Goal: Task Accomplishment & Management: Manage account settings

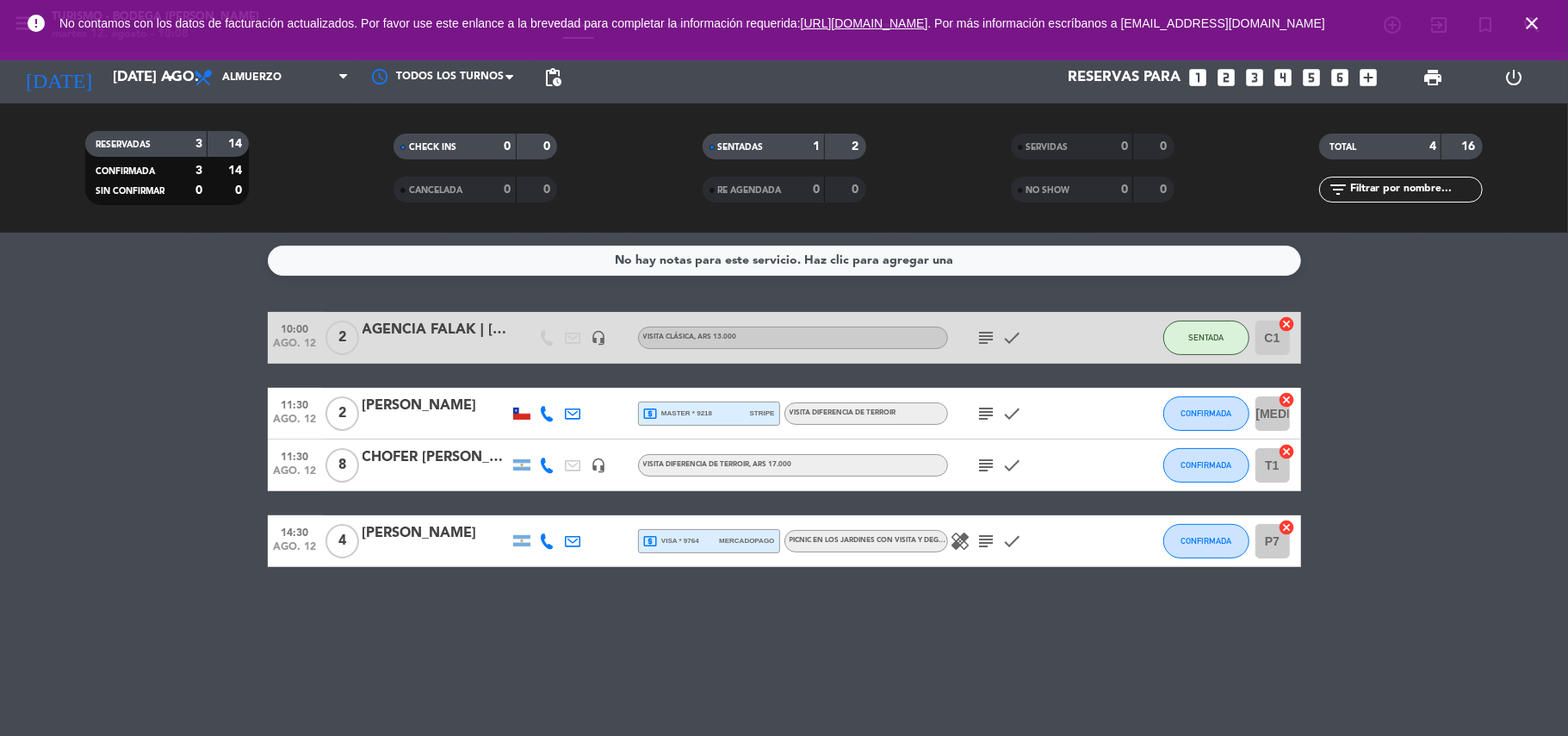
click at [1538, 23] on icon "close" at bounding box center [1532, 23] width 21 height 21
click at [1531, 22] on icon "close" at bounding box center [1532, 23] width 21 height 21
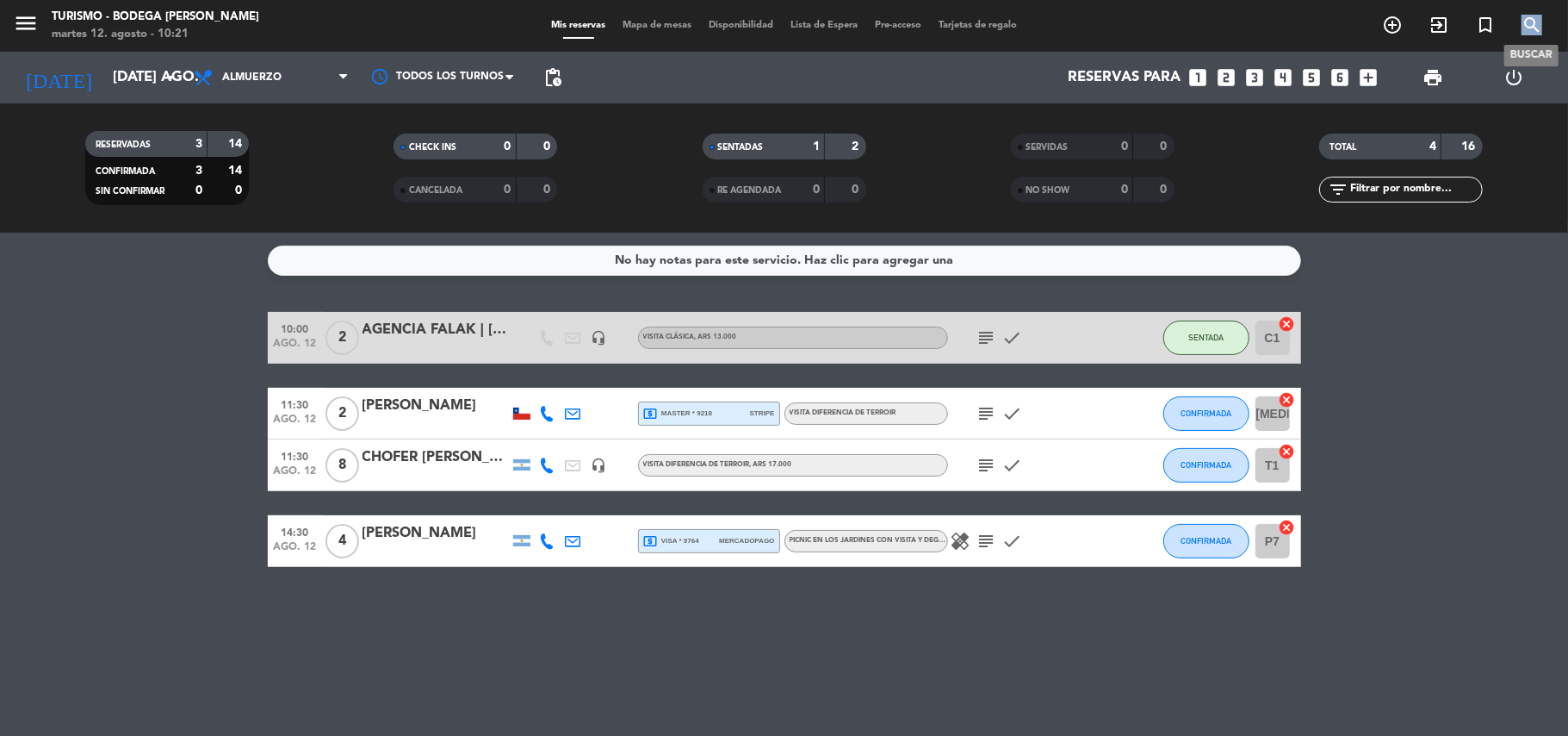
click at [1531, 22] on icon "search" at bounding box center [1532, 25] width 21 height 21
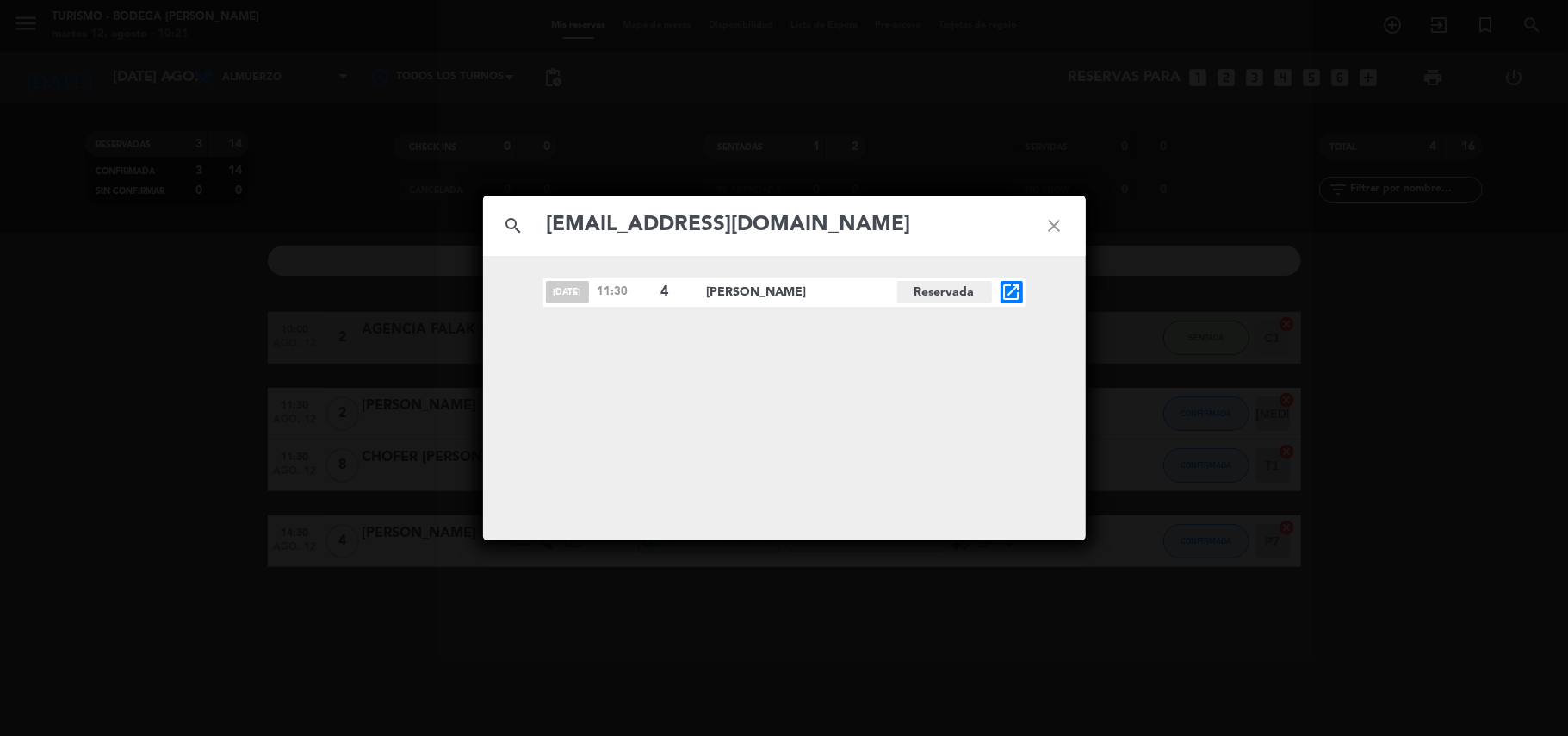
type input "[EMAIL_ADDRESS][DOMAIN_NAME]"
click at [1007, 294] on icon "open_in_new" at bounding box center [1011, 292] width 21 height 21
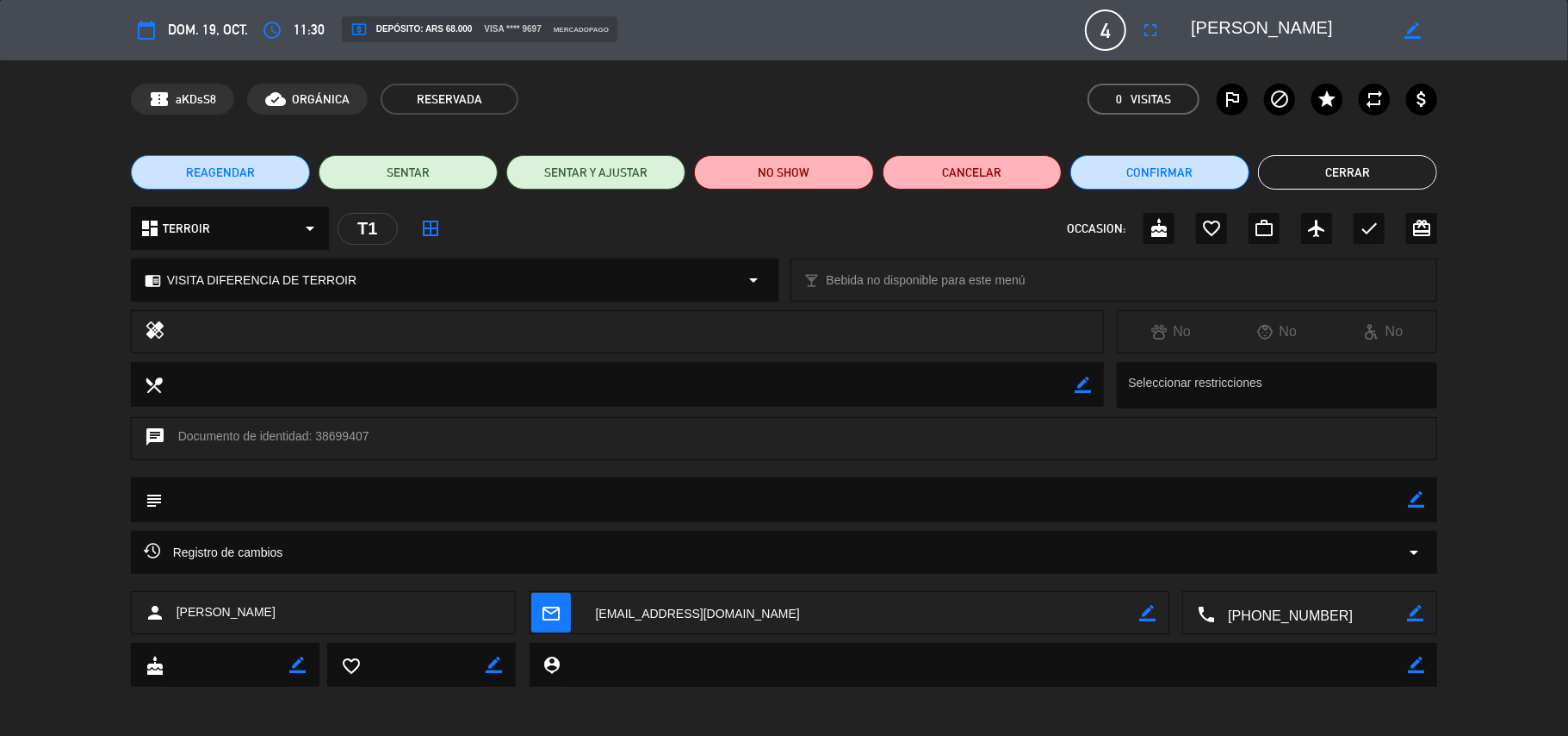
click at [1233, 21] on textarea at bounding box center [1289, 30] width 197 height 31
click at [1418, 499] on icon "border_color" at bounding box center [1416, 499] width 17 height 17
click at [1403, 500] on textarea at bounding box center [786, 499] width 1246 height 44
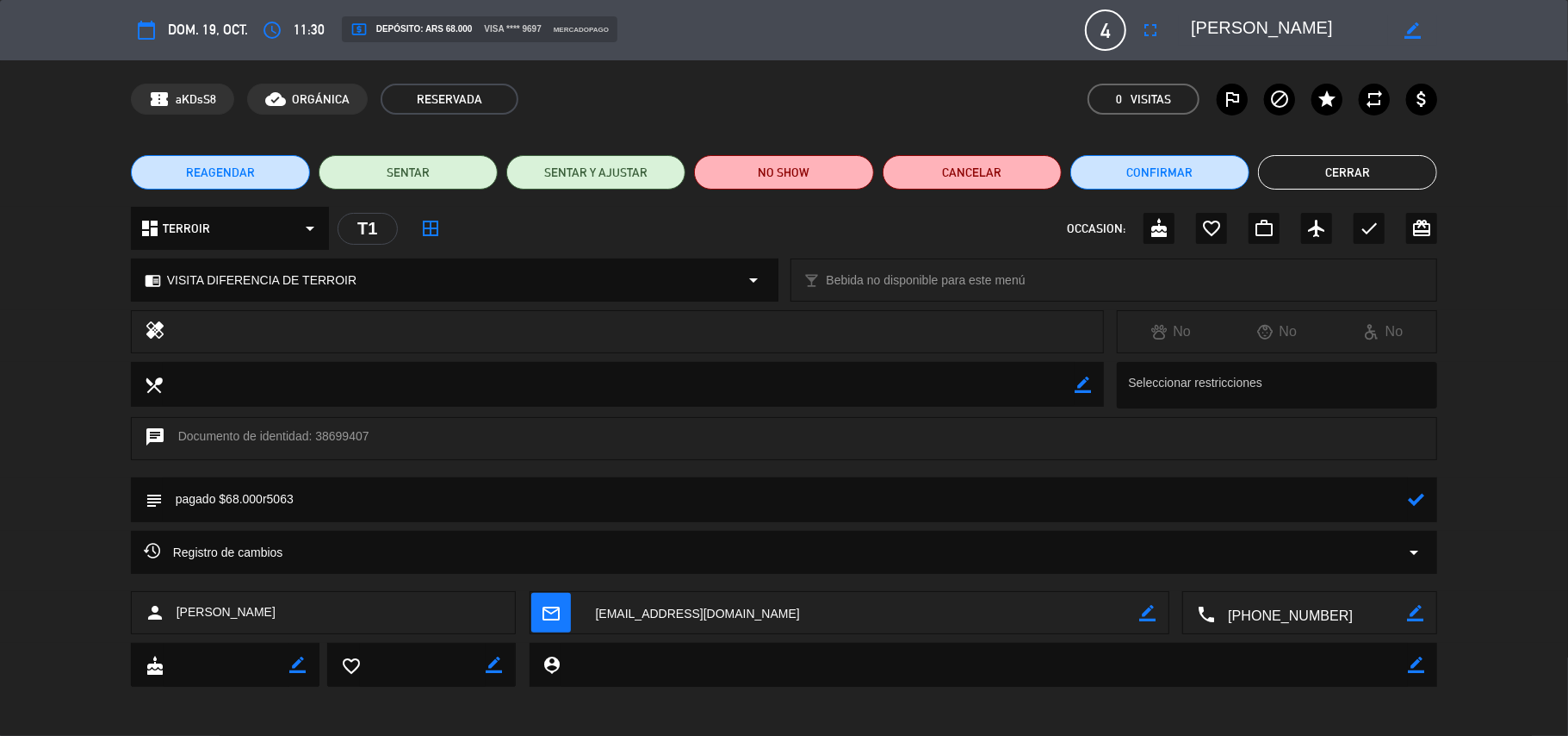
click at [263, 501] on textarea at bounding box center [786, 499] width 1246 height 44
type textarea "pagado $68.000R5063"
click at [1419, 498] on icon at bounding box center [1416, 499] width 17 height 17
click at [1200, 178] on button "Confirmar" at bounding box center [1159, 172] width 179 height 34
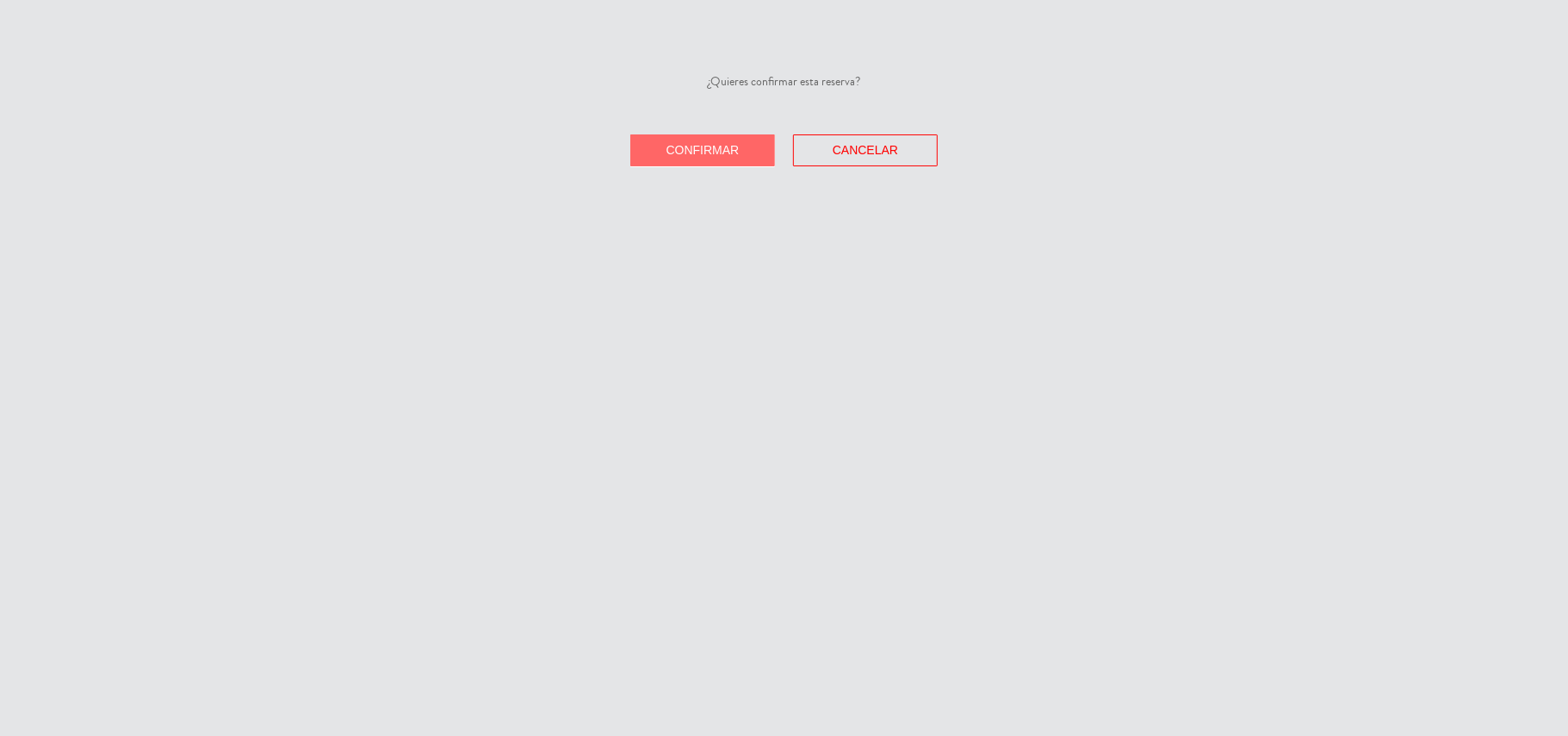
click at [743, 164] on button "Confirmar" at bounding box center [702, 150] width 144 height 31
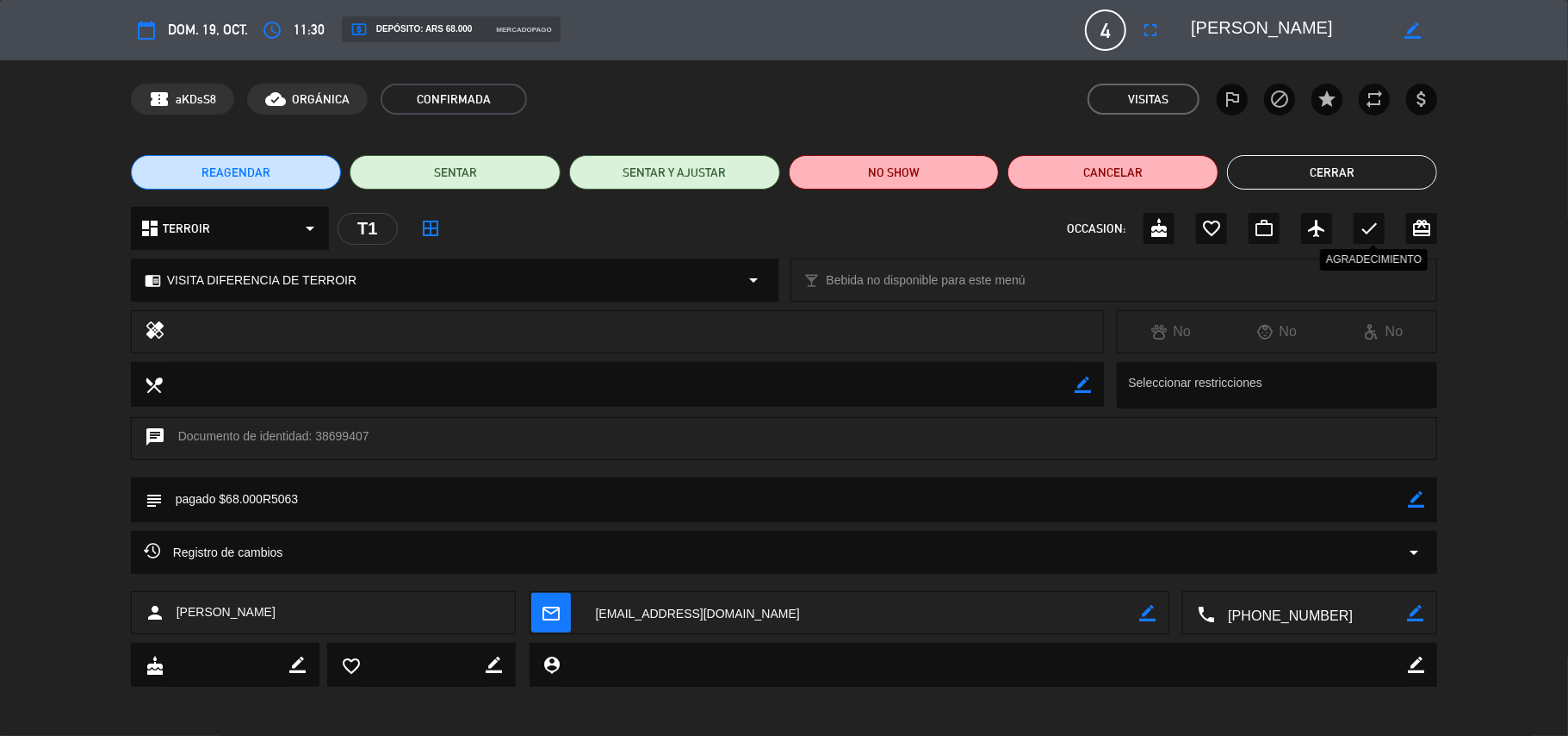
click at [1371, 224] on icon "check" at bounding box center [1369, 228] width 21 height 21
click at [1356, 178] on button "Cerrar" at bounding box center [1332, 172] width 211 height 34
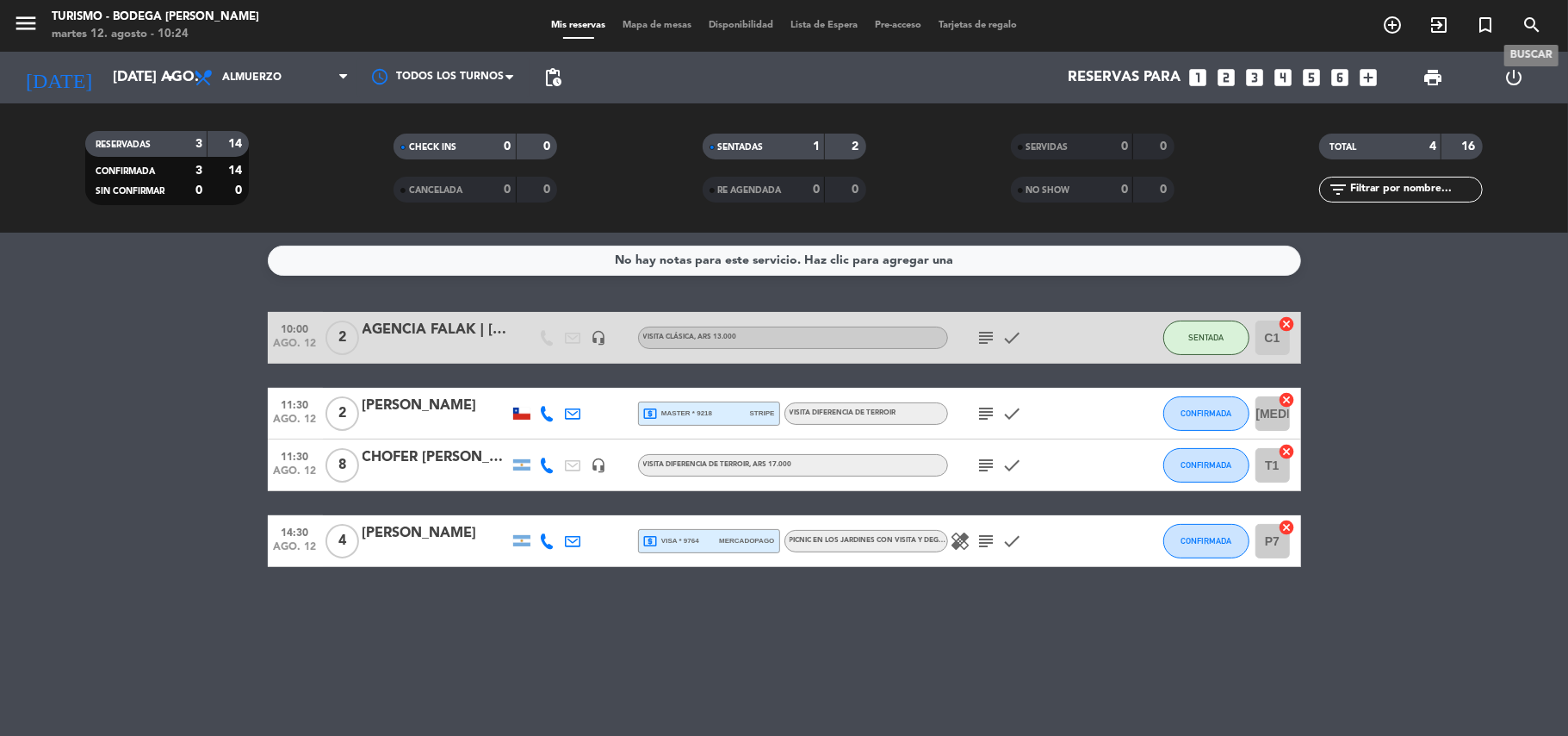
click at [1540, 25] on icon "search" at bounding box center [1532, 25] width 21 height 21
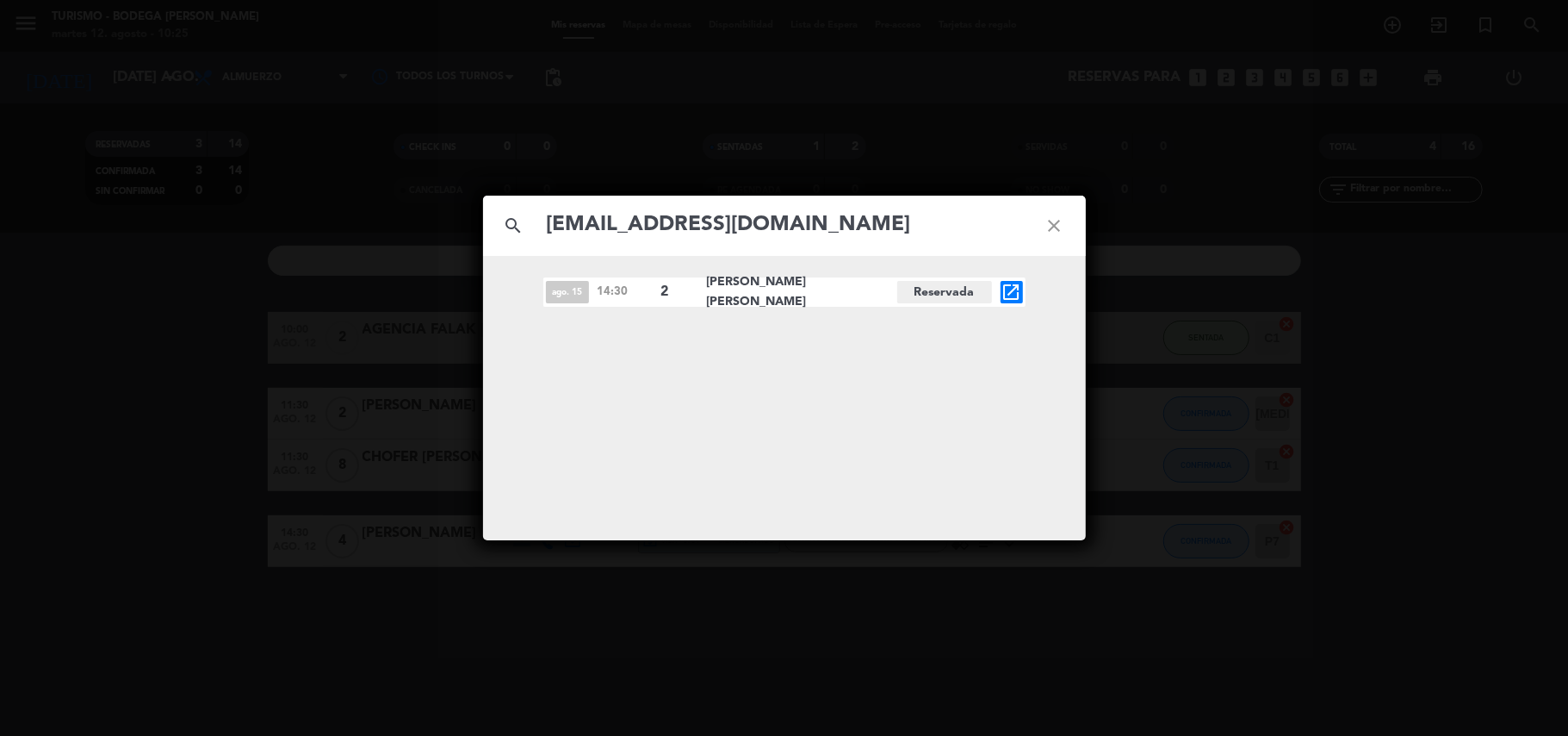
type input "[EMAIL_ADDRESS][DOMAIN_NAME]"
click at [1010, 286] on icon "open_in_new" at bounding box center [1011, 292] width 21 height 21
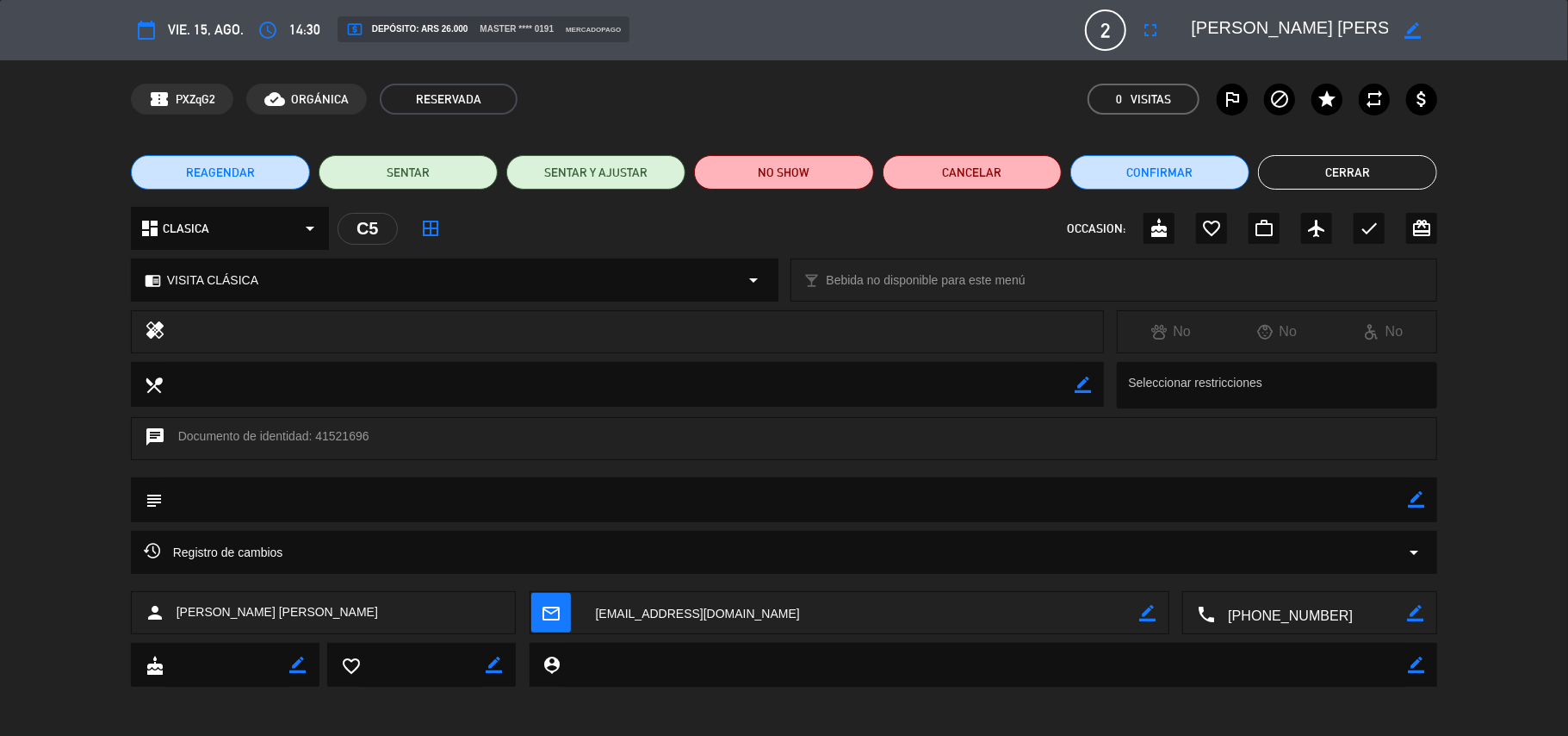
click at [1286, 28] on textarea at bounding box center [1289, 30] width 197 height 31
click at [1419, 501] on icon "border_color" at bounding box center [1416, 499] width 17 height 17
click at [1376, 501] on textarea at bounding box center [786, 499] width 1246 height 44
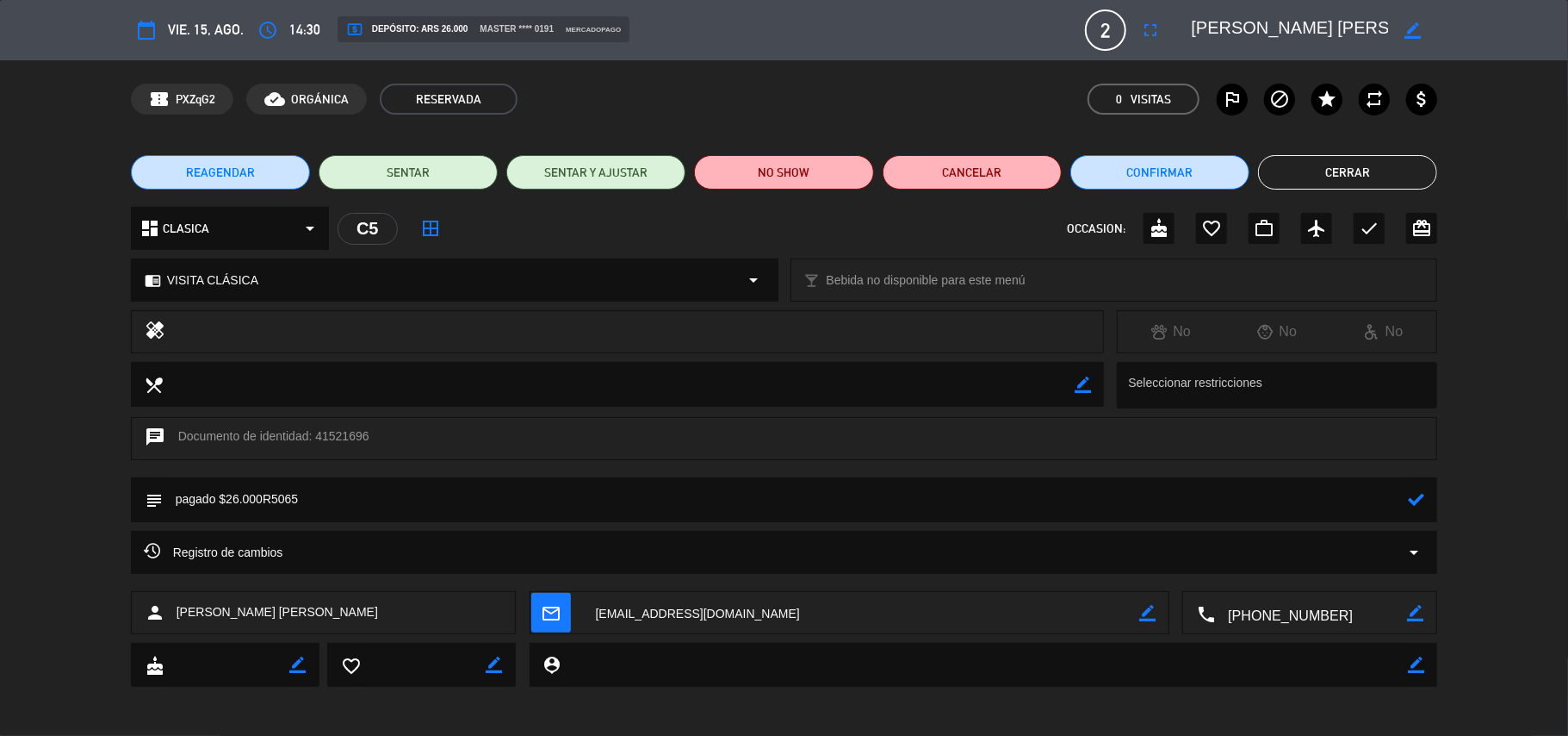
type textarea "pagado $26.000R5065"
click at [1414, 496] on icon at bounding box center [1416, 499] width 17 height 17
click at [1124, 170] on button "Confirmar" at bounding box center [1159, 172] width 179 height 34
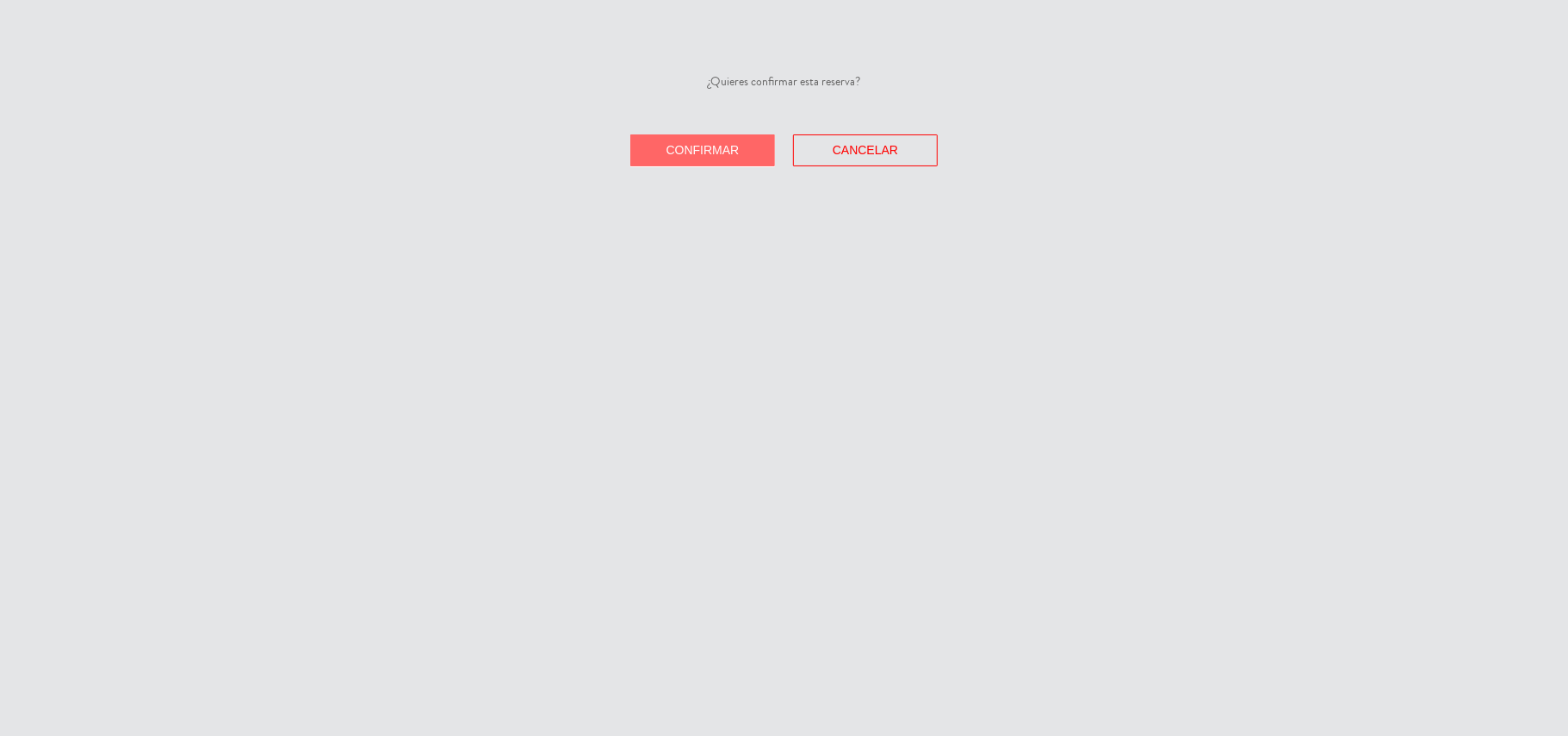
click at [713, 144] on span "Confirmar" at bounding box center [702, 149] width 74 height 14
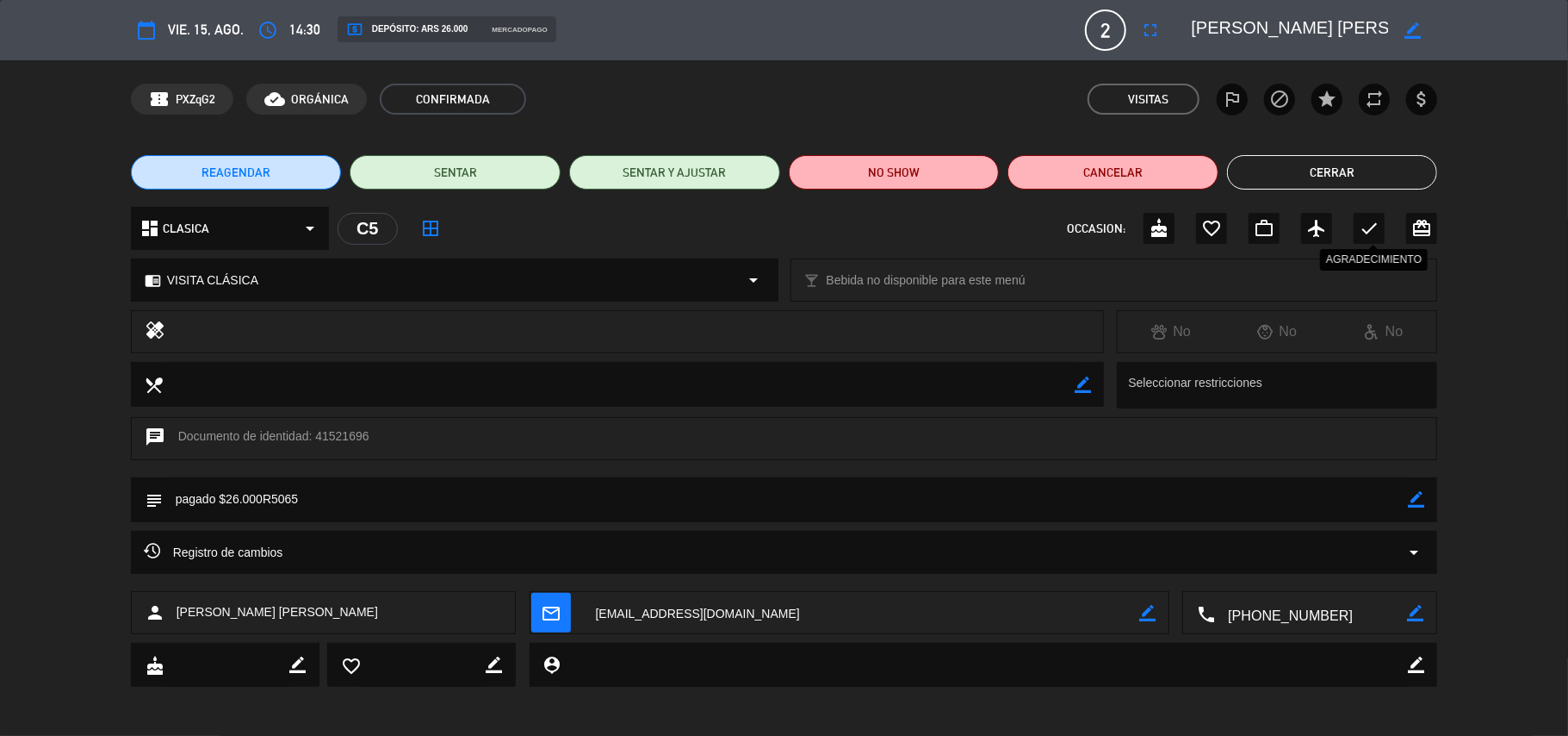
click at [1368, 229] on icon "check" at bounding box center [1369, 228] width 21 height 21
click at [1314, 178] on button "Cerrar" at bounding box center [1332, 172] width 211 height 34
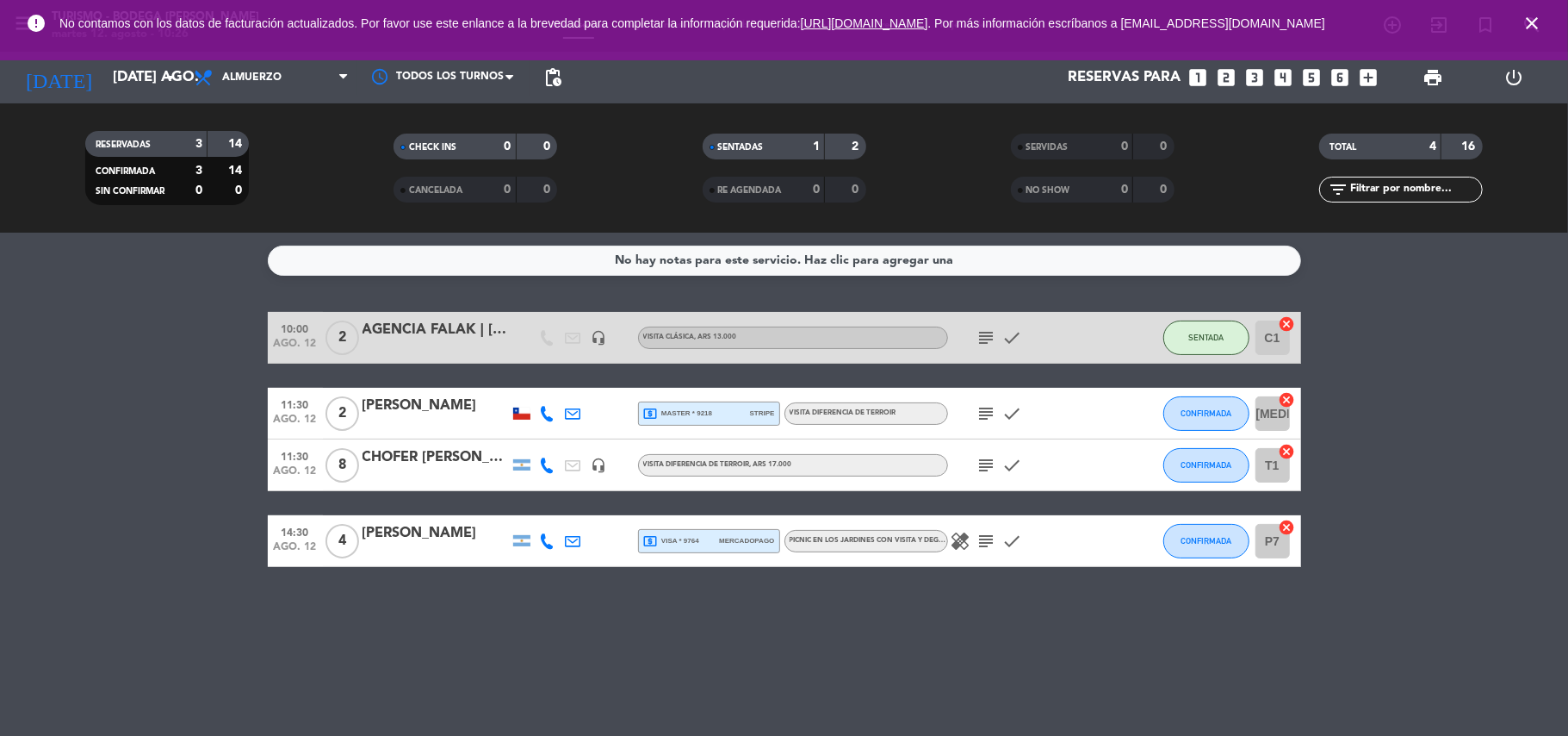
click at [1535, 19] on icon "close" at bounding box center [1532, 23] width 21 height 21
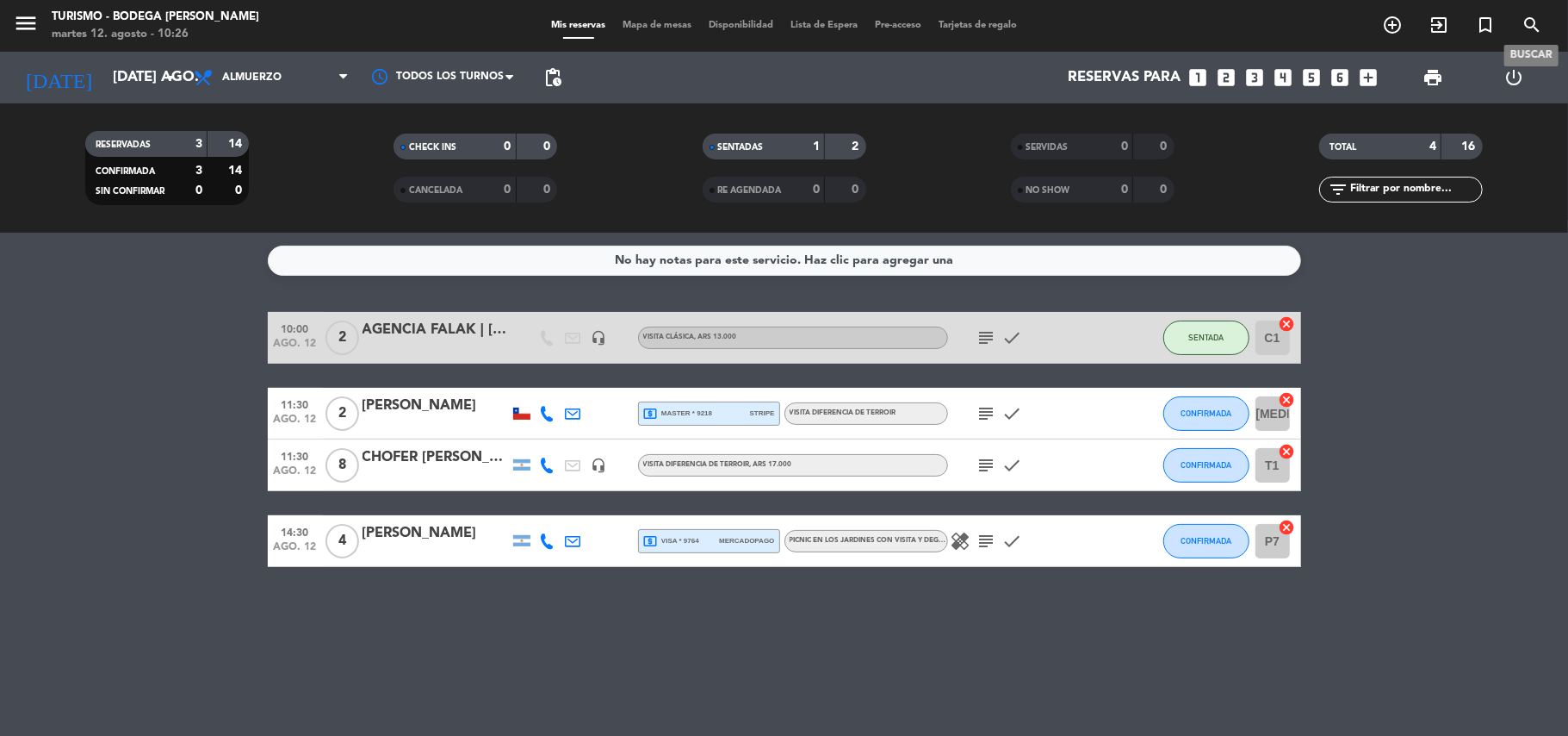
click at [1535, 19] on icon "search" at bounding box center [1532, 25] width 21 height 21
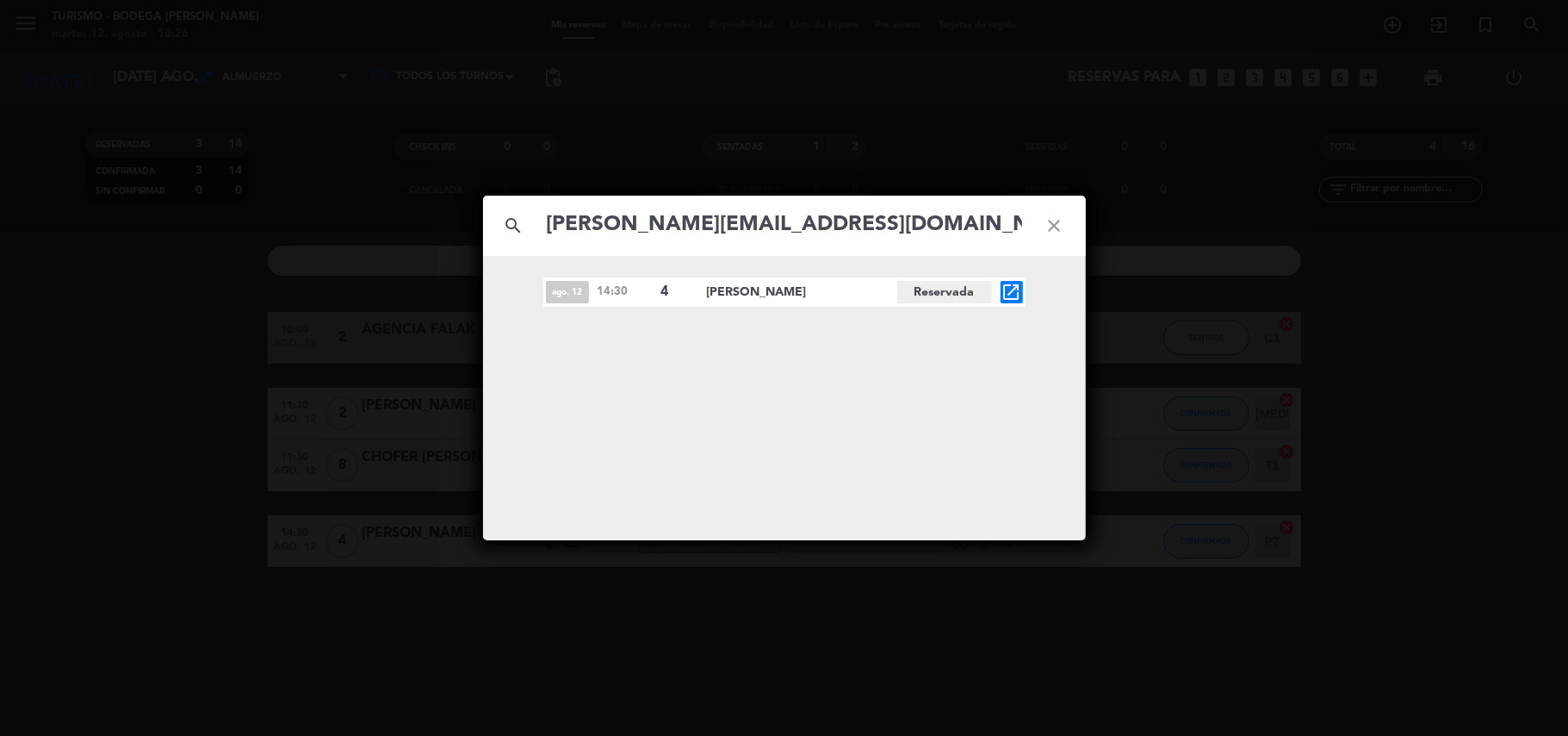
type input "[PERSON_NAME][EMAIL_ADDRESS][DOMAIN_NAME]"
